Goal: Find specific fact: Find specific page/section

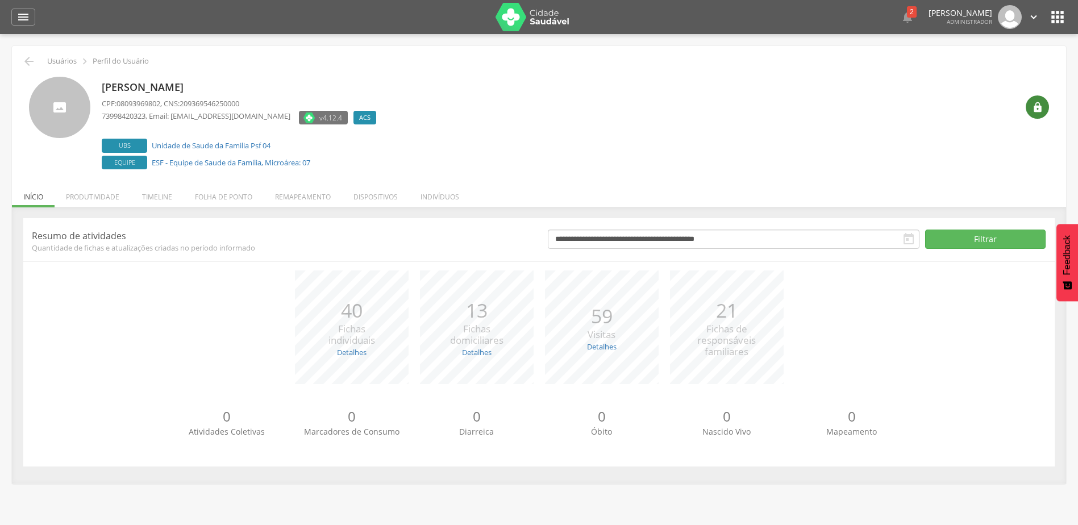
click at [1032, 111] on icon "" at bounding box center [1037, 107] width 11 height 11
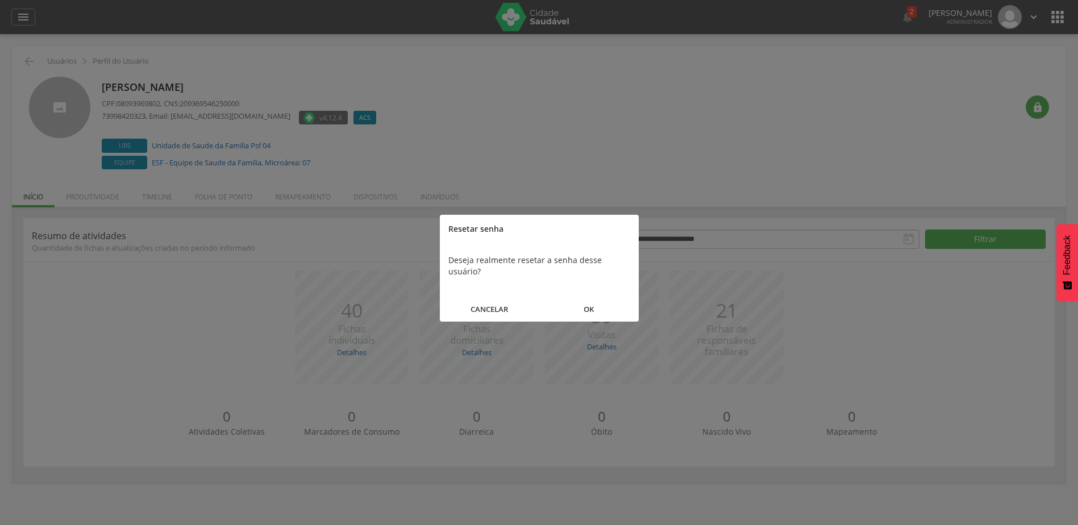
click at [588, 297] on button "OK" at bounding box center [588, 309] width 99 height 24
click at [563, 288] on button "FECHAR" at bounding box center [539, 298] width 199 height 24
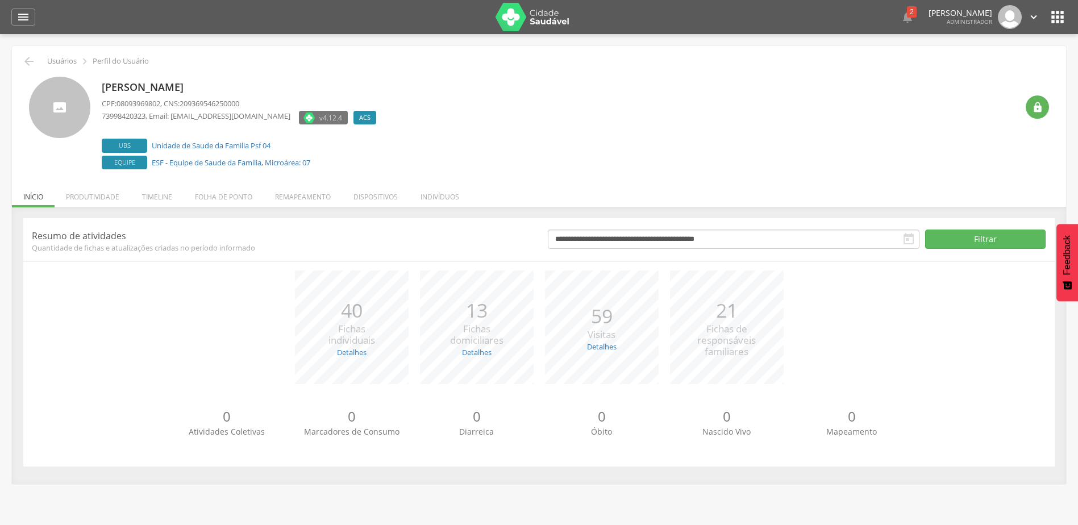
drag, startPoint x: 255, startPoint y: 86, endPoint x: 94, endPoint y: 95, distance: 161.6
click at [94, 95] on div "Antonia Zulmira de Lima CPF: 08093969802 , CNS: 209369546250000 73998420323 , E…" at bounding box center [539, 124] width 1020 height 95
copy div "Antonia Zulmira de Lima"
drag, startPoint x: 298, startPoint y: 150, endPoint x: 152, endPoint y: 134, distance: 146.9
click at [152, 134] on div "Antonia Zulmira de Lima CPF: 08093969802 , CNS: 209369546250000 73998420323 , E…" at bounding box center [242, 124] width 280 height 95
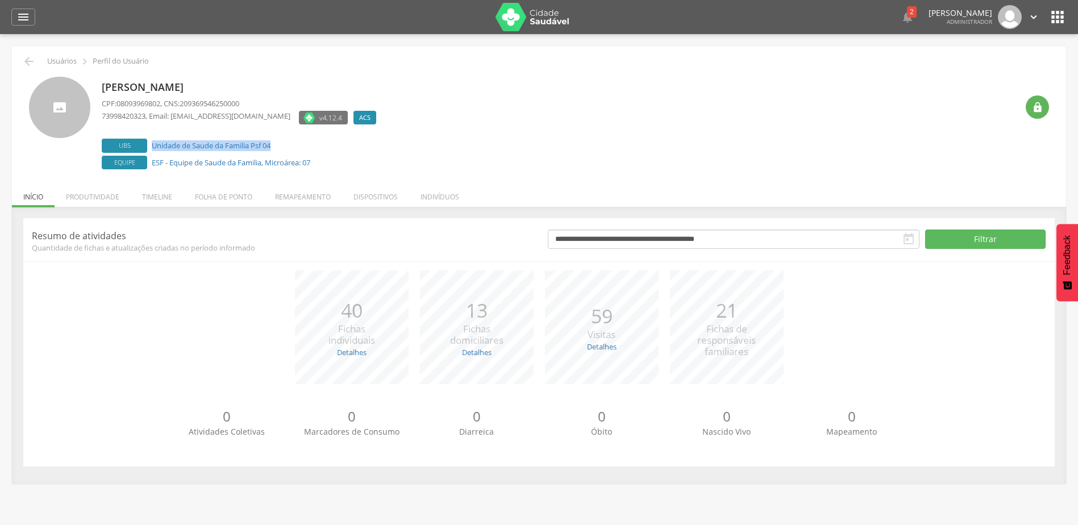
copy link "Unidade de Saude da Familia Psf 04"
drag, startPoint x: 285, startPoint y: 146, endPoint x: 153, endPoint y: 147, distance: 131.8
click at [153, 147] on label "Ubs Unidade de Saude da Familia Psf 06" at bounding box center [242, 146] width 280 height 14
copy link "Unidade de Saude da Familia Psf 06"
drag, startPoint x: 335, startPoint y: 162, endPoint x: 153, endPoint y: 164, distance: 181.8
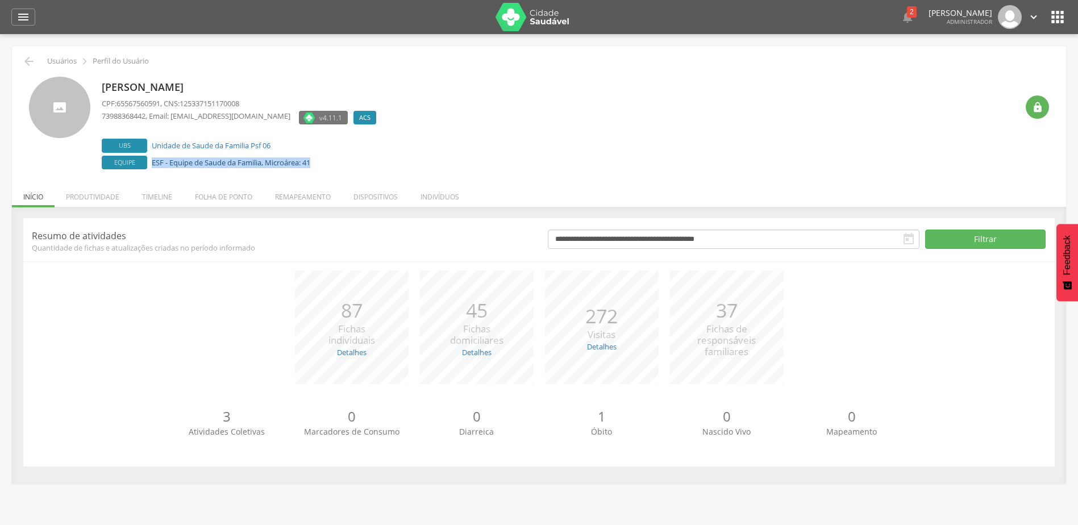
click at [153, 164] on label "Equipe ESF - Equipe de Saude da Familia, Microárea: 41" at bounding box center [242, 163] width 280 height 14
copy link "ESF - Equipe de Saude da Familia, Microárea: 41"
